Goal: Obtain resource: Obtain resource

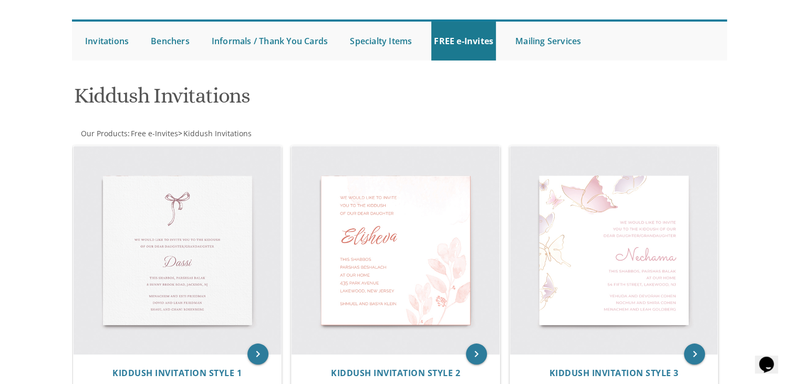
scroll to position [83, 0]
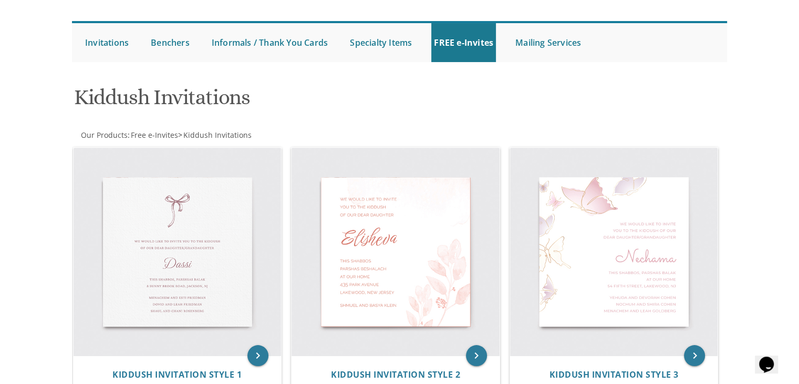
drag, startPoint x: 803, startPoint y: 94, endPoint x: 778, endPoint y: 60, distance: 42.4
click at [778, 60] on html "My Cart Total: View Cart Item(s) Submit My Cart Total: View Cart Item(s) Login …" at bounding box center [399, 109] width 799 height 384
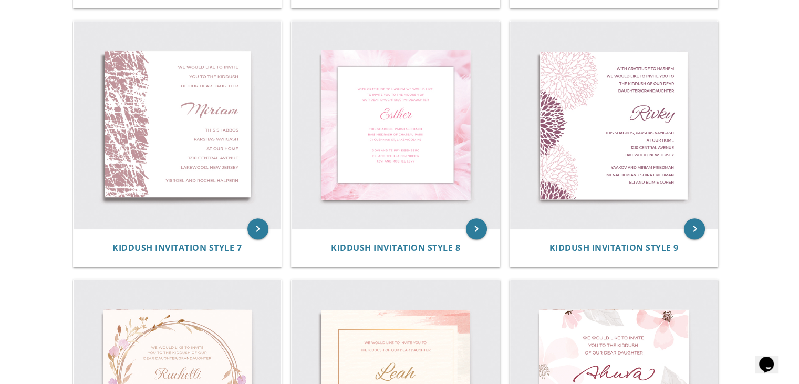
scroll to position [871, 0]
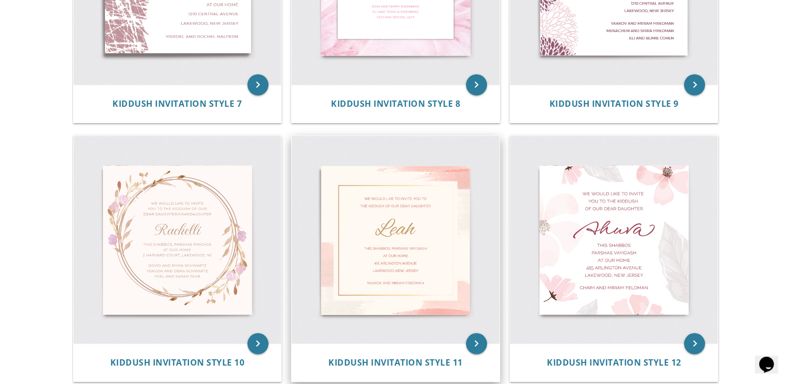
click at [434, 270] on img at bounding box center [396, 240] width 208 height 208
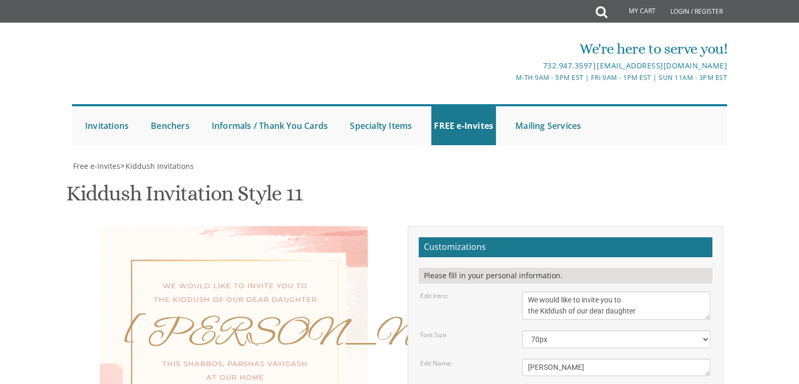
scroll to position [128, 0]
click at [560, 358] on textarea "[PERSON_NAME]" at bounding box center [616, 366] width 188 height 17
click at [653, 291] on textarea "We would like to invite you to the Kiddush of our dear daughter" at bounding box center [616, 305] width 188 height 28
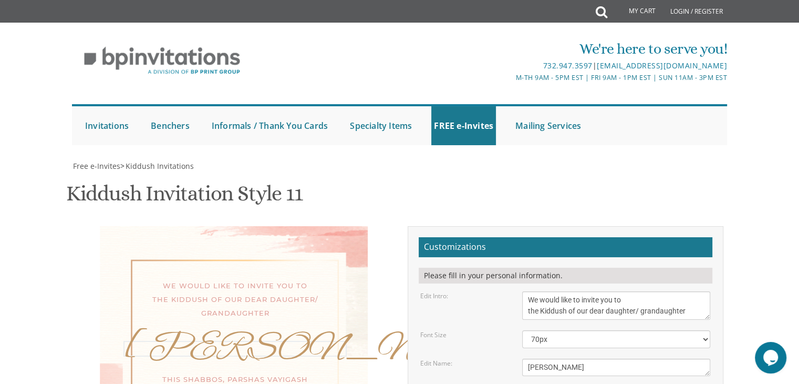
click at [582, 358] on textarea "Leah" at bounding box center [616, 366] width 188 height 17
type textarea "We would like to invite you to the Kiddush of our dear daughter/ granddaughter"
click at [551, 358] on textarea "Leah" at bounding box center [616, 366] width 188 height 17
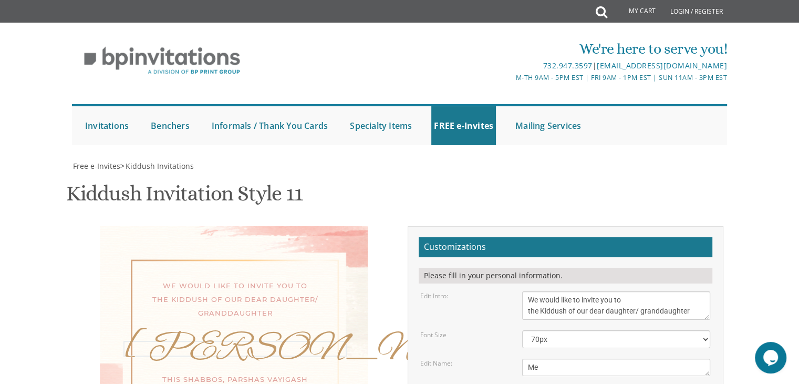
type textarea "M"
click at [528, 358] on textarea "Leah" at bounding box center [616, 366] width 188 height 17
click at [563, 358] on textarea "Leah" at bounding box center [616, 366] width 188 height 17
type textarea "Menucha [PERSON_NAME]"
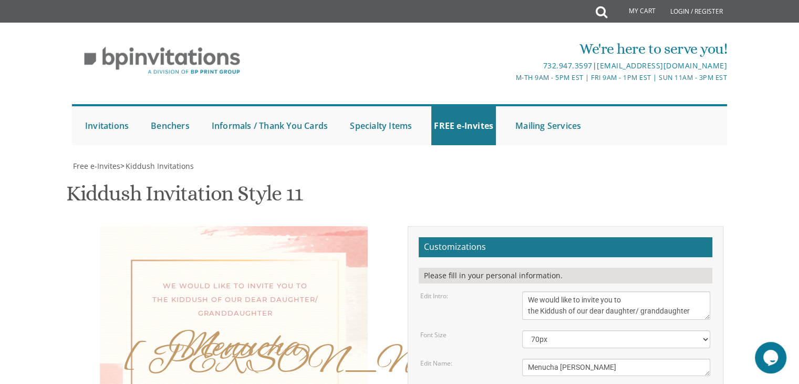
drag, startPoint x: 603, startPoint y: 265, endPoint x: 612, endPoint y: 265, distance: 8.9
drag, startPoint x: 633, startPoint y: 267, endPoint x: 574, endPoint y: 265, distance: 58.4
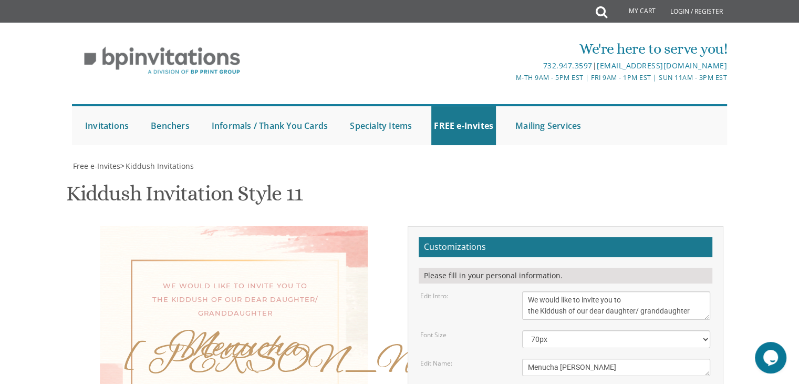
drag, startPoint x: 529, startPoint y: 277, endPoint x: 569, endPoint y: 278, distance: 40.5
drag, startPoint x: 525, startPoint y: 277, endPoint x: 571, endPoint y: 281, distance: 45.8
type textarea "This Shabbos, Shabbos Chol hamoed 110 Forest Avenue Lakewood, New Jersey"
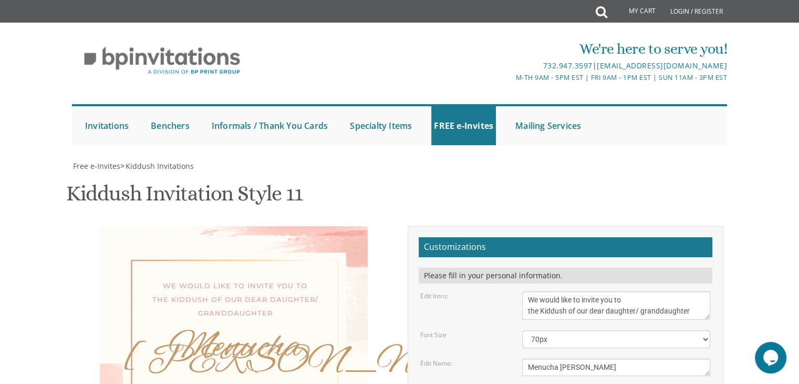
drag, startPoint x: 527, startPoint y: 325, endPoint x: 628, endPoint y: 324, distance: 100.9
type textarea "Y"
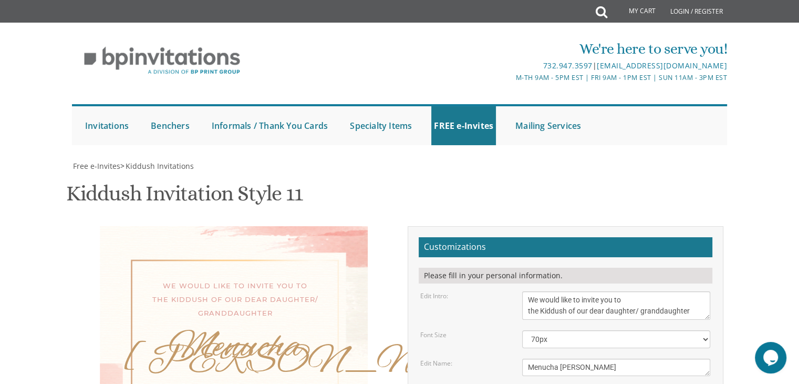
type textarea "Uri and Tzirel Hershfeld"
click at [561, 358] on textarea "Leah" at bounding box center [616, 366] width 188 height 17
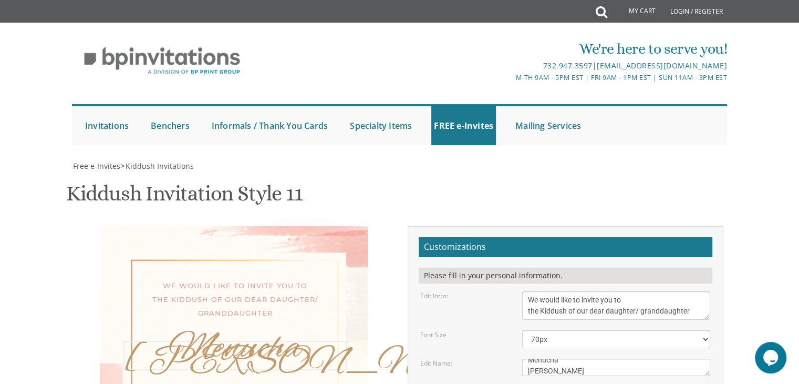
type textarea "Menucha Nechama"
drag, startPoint x: 608, startPoint y: 319, endPoint x: 518, endPoint y: 320, distance: 90.4
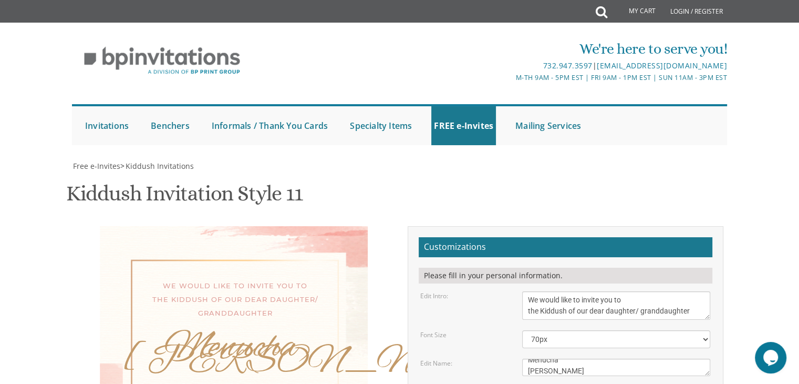
type textarea "This Shabbos, Shabbos Chol hamoed 110 Forest Avenue Lakewood, New Jersey uri an…"
click at [706, 330] on select "40px 50px 60px 70px 80px" at bounding box center [616, 339] width 188 height 18
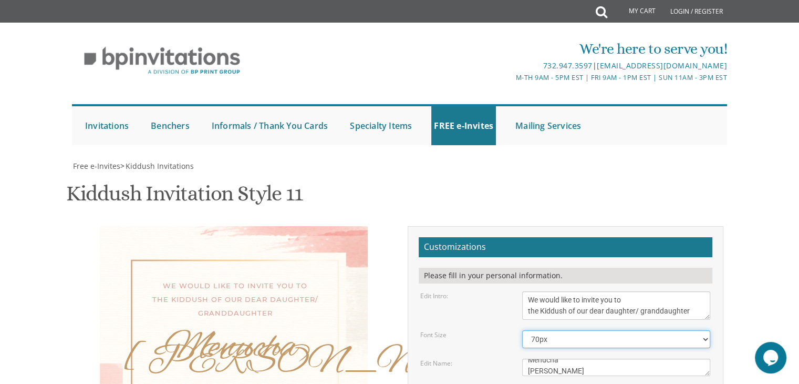
select select "50px"
click at [522, 330] on select "40px 50px 60px 70px 80px" at bounding box center [616, 339] width 188 height 18
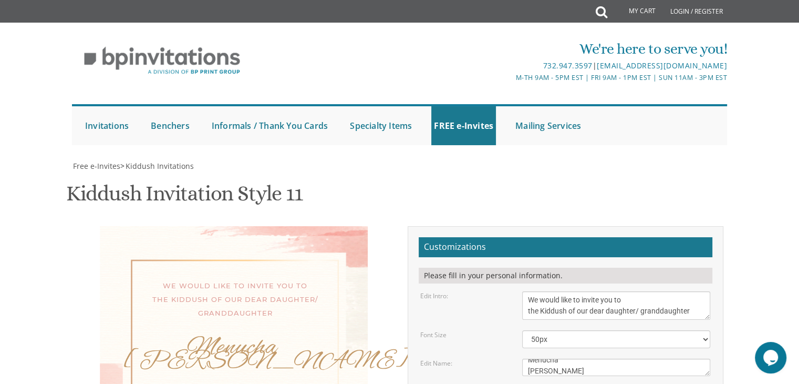
click at [526, 358] on textarea "Leah" at bounding box center [616, 366] width 188 height 17
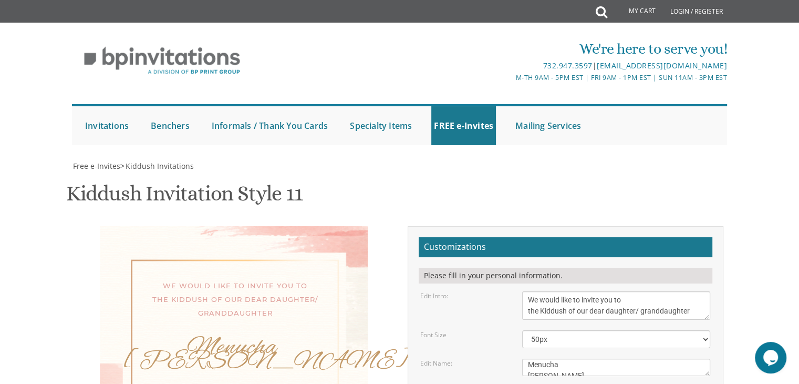
scroll to position [0, 0]
type textarea "This Shabbos, Shabbos Chol hamoed 110 Forest Avenue Lakewood, New Jersey uri an…"
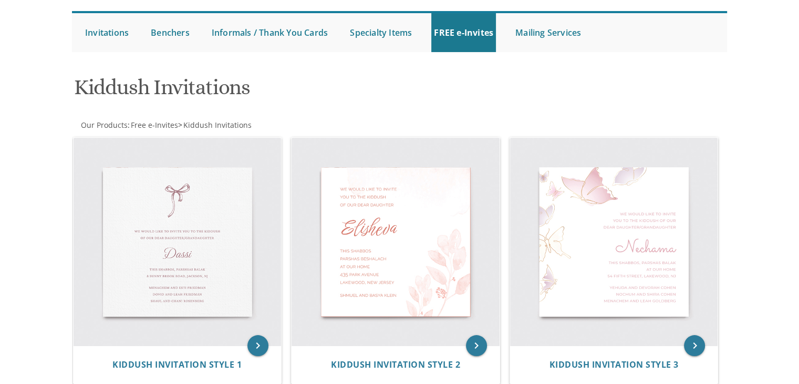
scroll to position [91, 0]
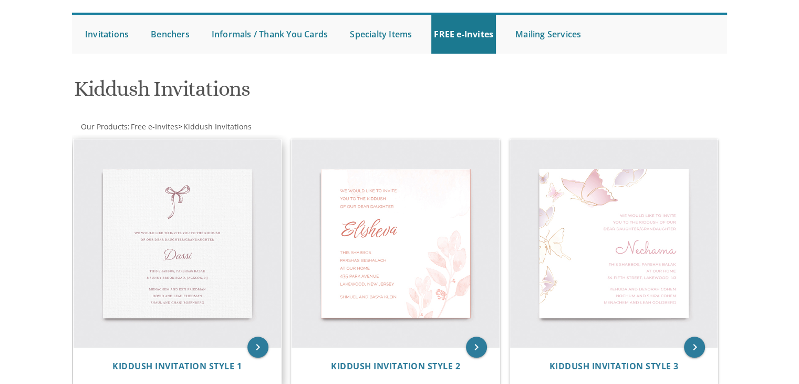
click at [187, 225] on img at bounding box center [178, 243] width 208 height 208
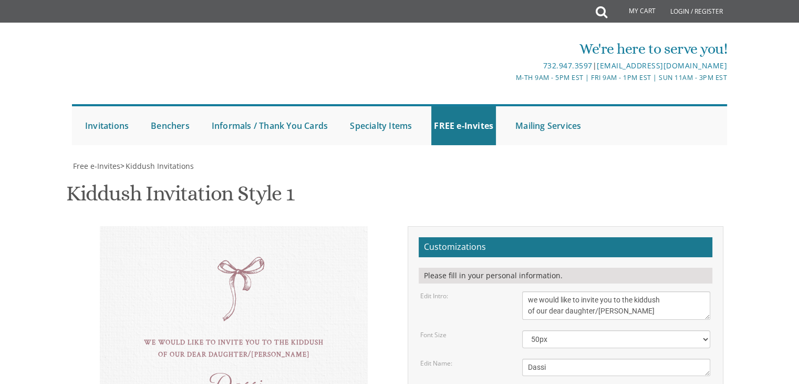
scroll to position [109, 0]
click at [553, 358] on textarea "Dassi" at bounding box center [616, 366] width 188 height 17
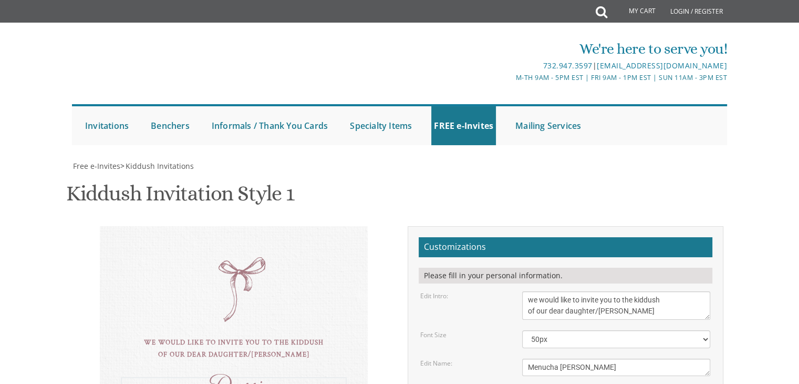
type textarea "Menucha nechama"
drag, startPoint x: 639, startPoint y: 237, endPoint x: 525, endPoint y: 240, distance: 113.5
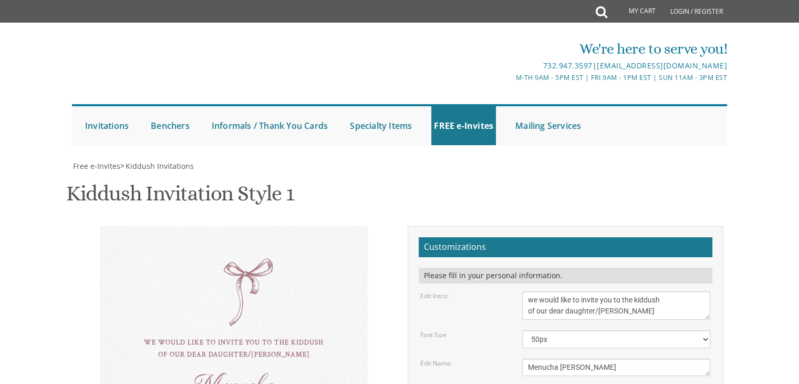
type textarea "this shabbos, shabbos chol hamoed 110 forest ave, lakewood ,Nj"
drag, startPoint x: 617, startPoint y: 286, endPoint x: 515, endPoint y: 253, distance: 107.2
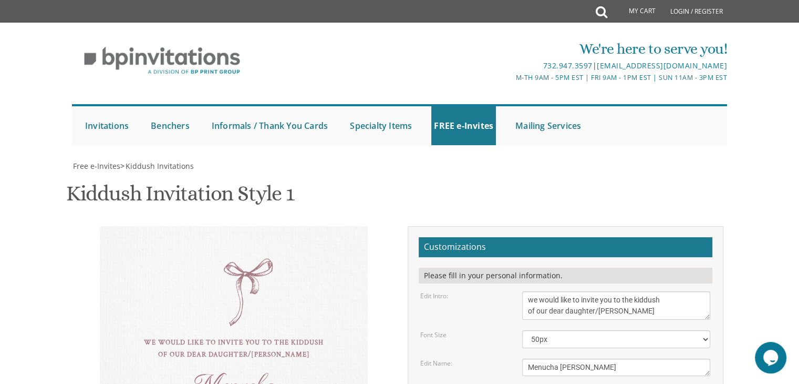
scroll to position [0, 0]
type textarea "uri and tzirel hershfeld Mordechai and baila hershfeld Yehoshua and tziporah Ei…"
click at [565, 358] on textarea "Dassi" at bounding box center [616, 366] width 188 height 17
type textarea "Menucha [PERSON_NAME]"
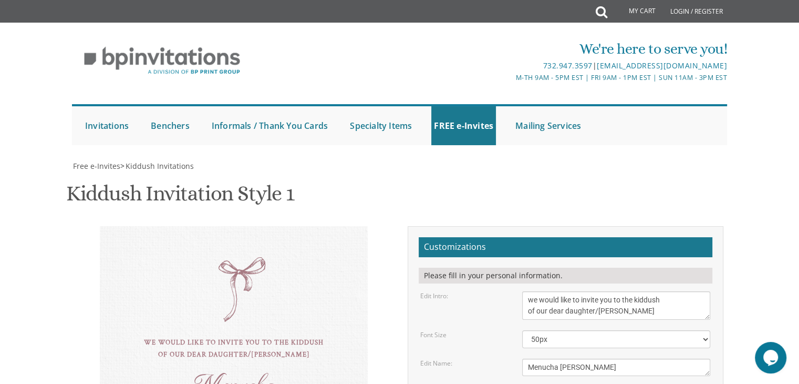
type textarea "uri and tzirel hershfeld Mordechai and baila hershfeld Yehoshua and tzipora Eis…"
type input "[EMAIL_ADDRESS][DOMAIN_NAME]"
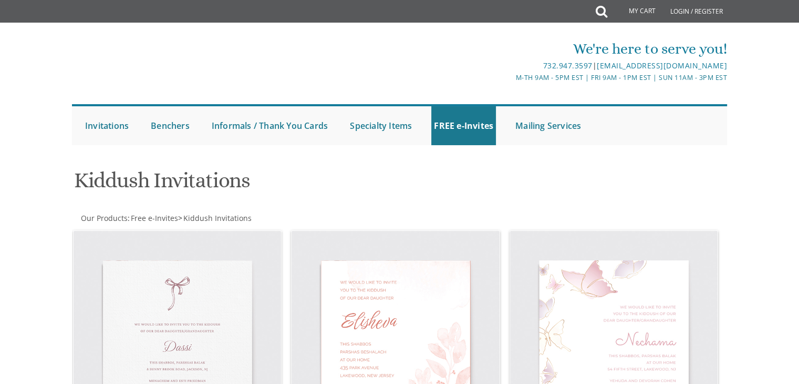
scroll to position [170, 0]
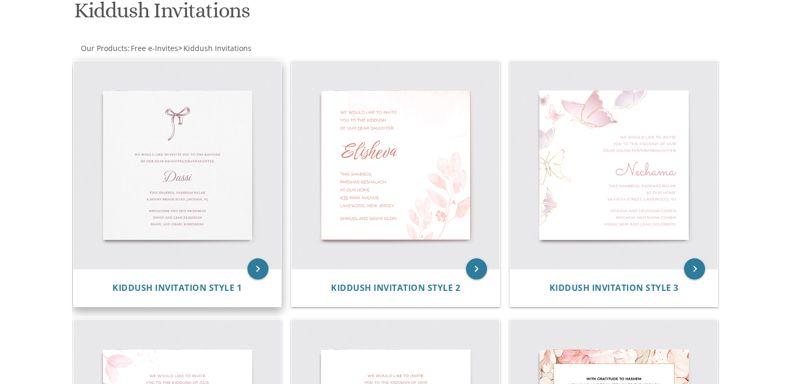
click at [238, 187] on img at bounding box center [178, 165] width 208 height 208
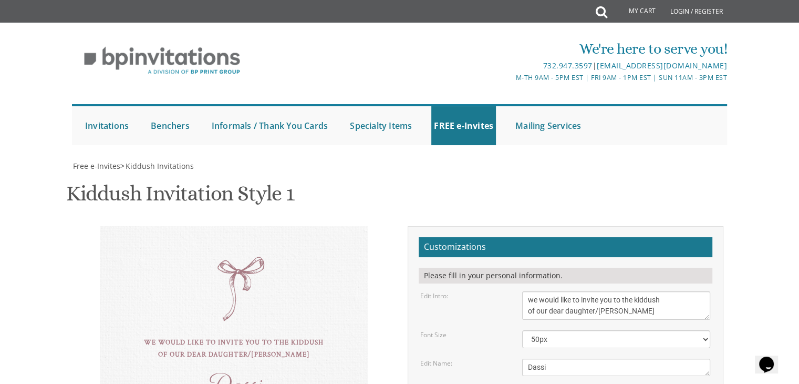
scroll to position [115, 0]
click at [565, 358] on textarea "Dassi" at bounding box center [616, 366] width 188 height 17
type textarea "D"
type textarea "Menucha [PERSON_NAME]"
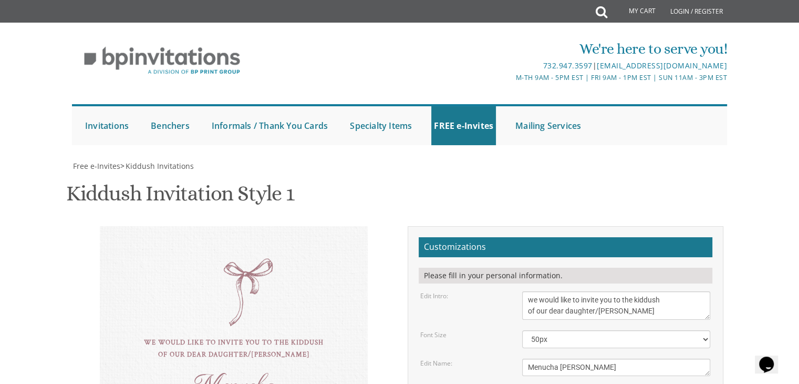
drag, startPoint x: 618, startPoint y: 343, endPoint x: 523, endPoint y: 322, distance: 97.0
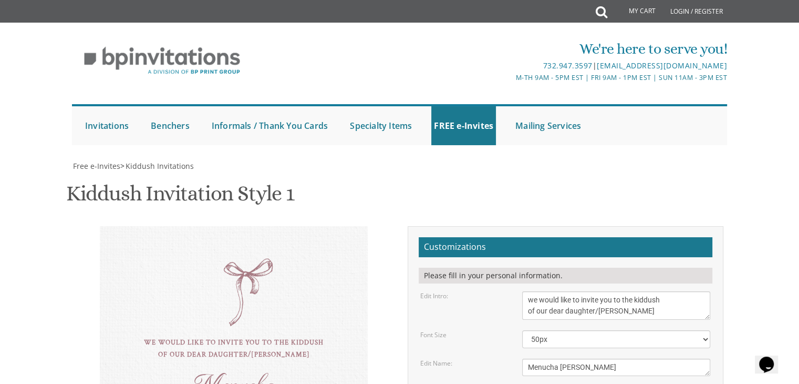
type textarea "this shabbos, shabbos chol hamoed [STREET_ADDRESS] Kiddush for men"
drag, startPoint x: 618, startPoint y: 347, endPoint x: 520, endPoint y: 315, distance: 102.9
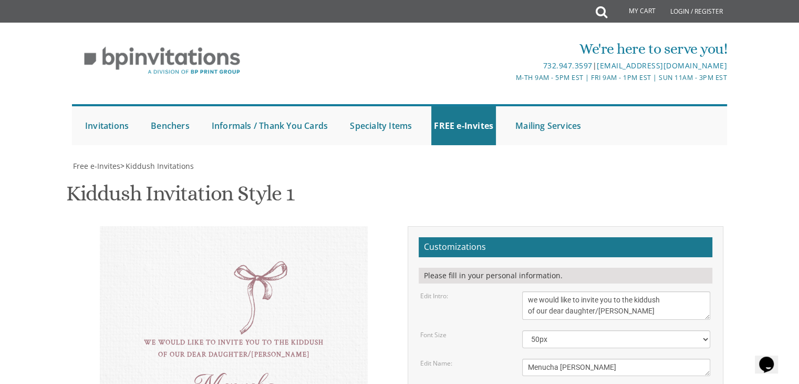
scroll to position [227, 0]
type textarea "uri and [PERSON_NAME] [PERSON_NAME] and [PERSON_NAME] and [PERSON_NAME]"
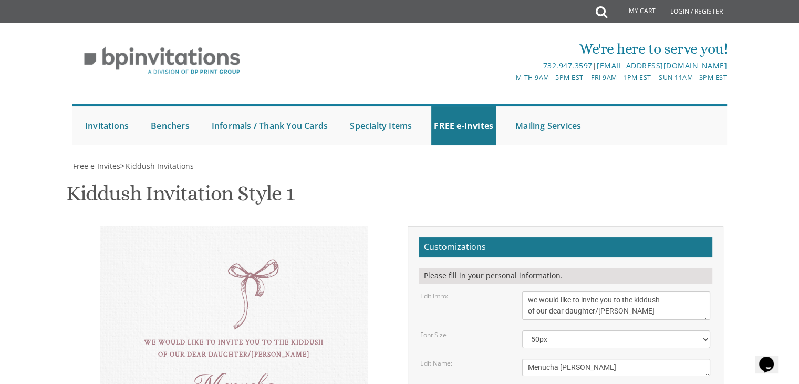
type input "[EMAIL_ADDRESS][DOMAIN_NAME]"
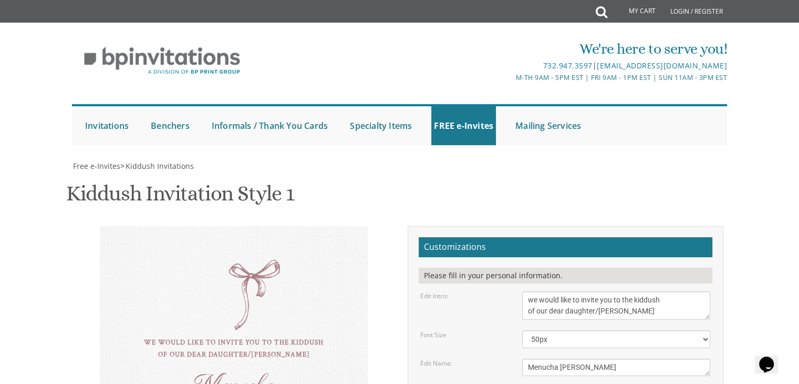
drag, startPoint x: 599, startPoint y: 181, endPoint x: 528, endPoint y: 177, distance: 71.6
paste textarea "Kiddush for men"
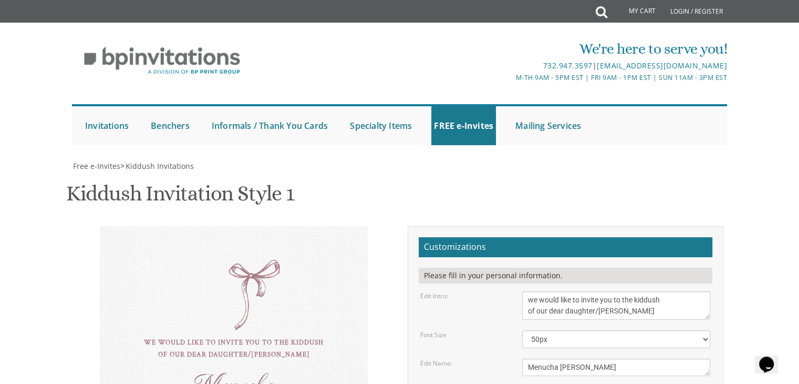
type textarea "Kiddush for men this shabbos, shabbos chol hamoed [STREET_ADDRESS]"
drag, startPoint x: 546, startPoint y: 266, endPoint x: 538, endPoint y: 313, distance: 47.1
